Goal: Transaction & Acquisition: Book appointment/travel/reservation

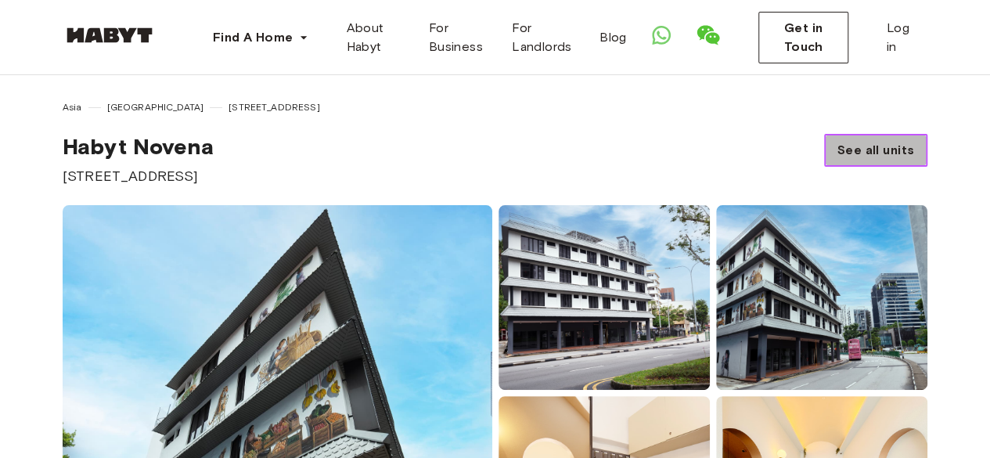
click at [870, 136] on link "See all units" at bounding box center [875, 150] width 103 height 33
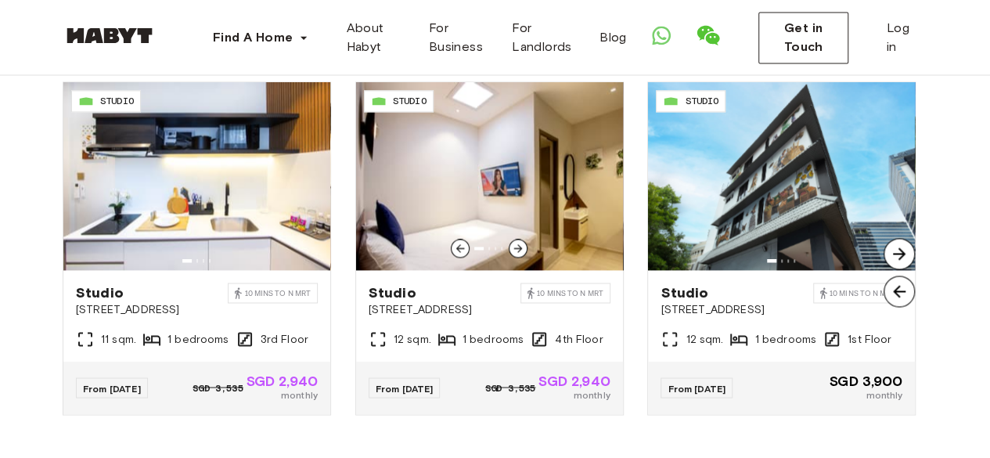
scroll to position [1203, 0]
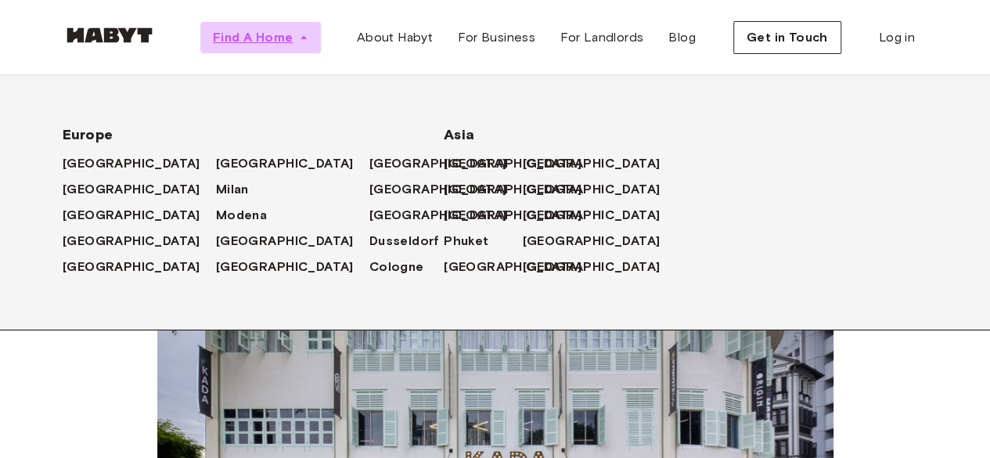
click at [267, 43] on span "Find A Home" at bounding box center [253, 37] width 80 height 19
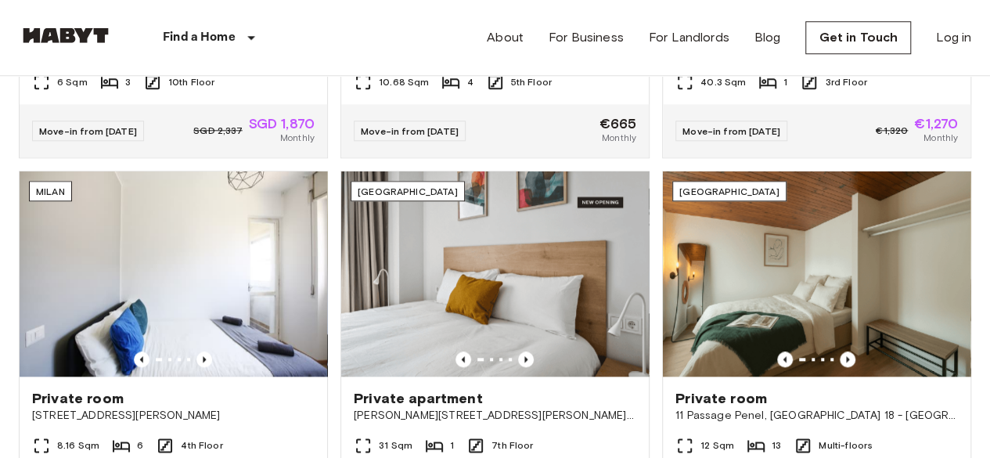
scroll to position [756, 0]
